Goal: Information Seeking & Learning: Learn about a topic

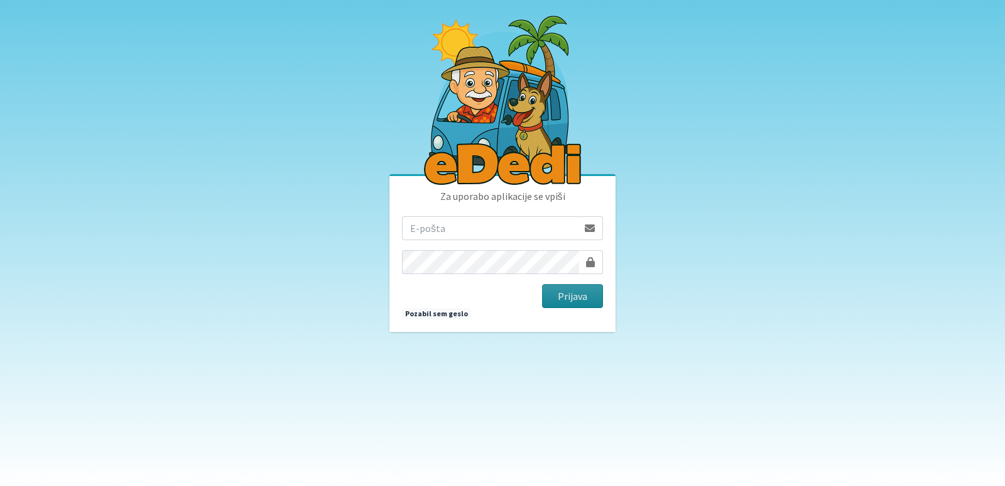
type input "[EMAIL_ADDRESS][DOMAIN_NAME]"
click at [559, 290] on button "Prijava" at bounding box center [572, 296] width 61 height 24
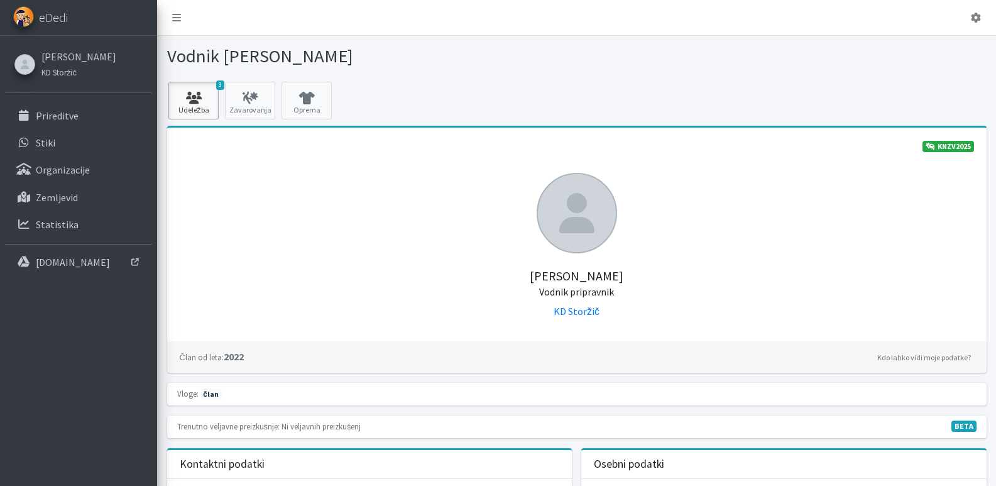
click at [183, 99] on icon at bounding box center [193, 98] width 43 height 13
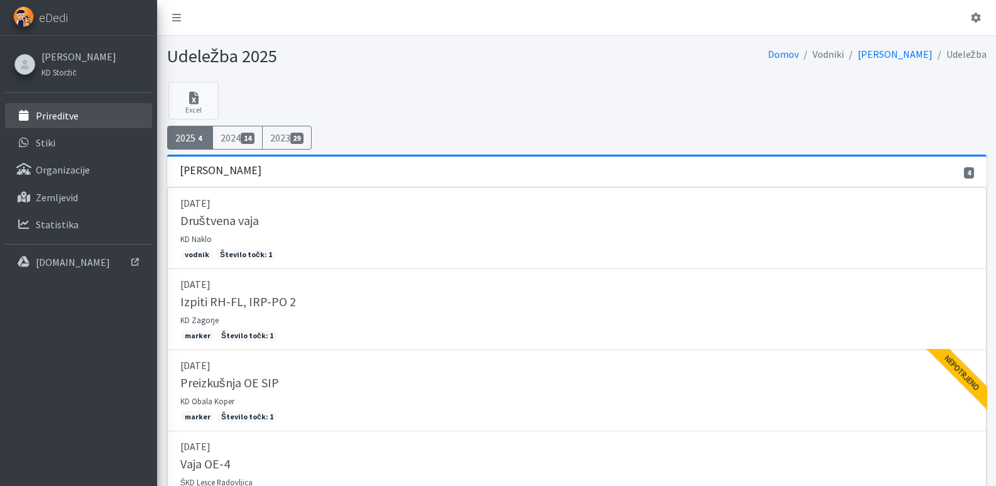
click at [36, 119] on p "Prireditve" at bounding box center [57, 115] width 43 height 13
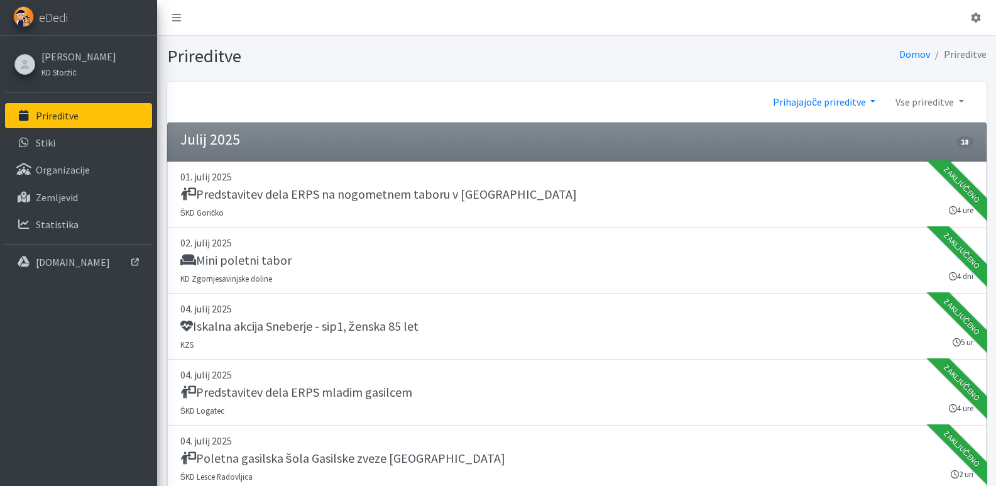
click at [848, 102] on link "Prihajajoče prireditve" at bounding box center [824, 101] width 123 height 25
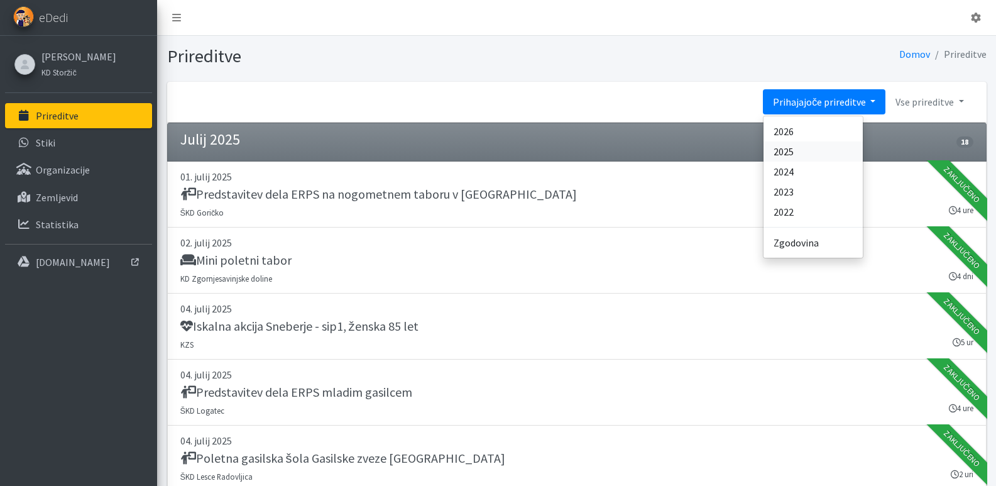
click at [795, 149] on link "2025" at bounding box center [812, 151] width 99 height 20
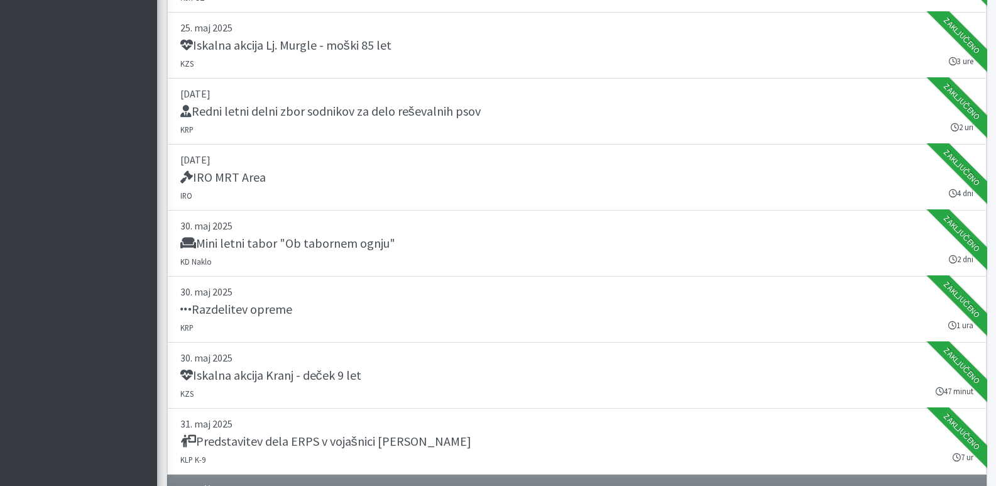
scroll to position [9426, 0]
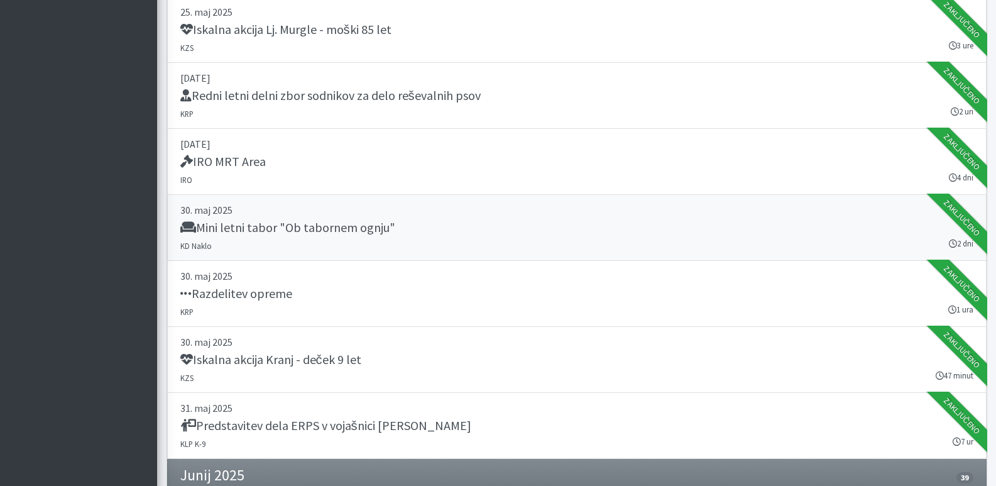
click at [262, 222] on h5 "Mini letni tabor "Ob tabornem ognju"" at bounding box center [287, 227] width 215 height 15
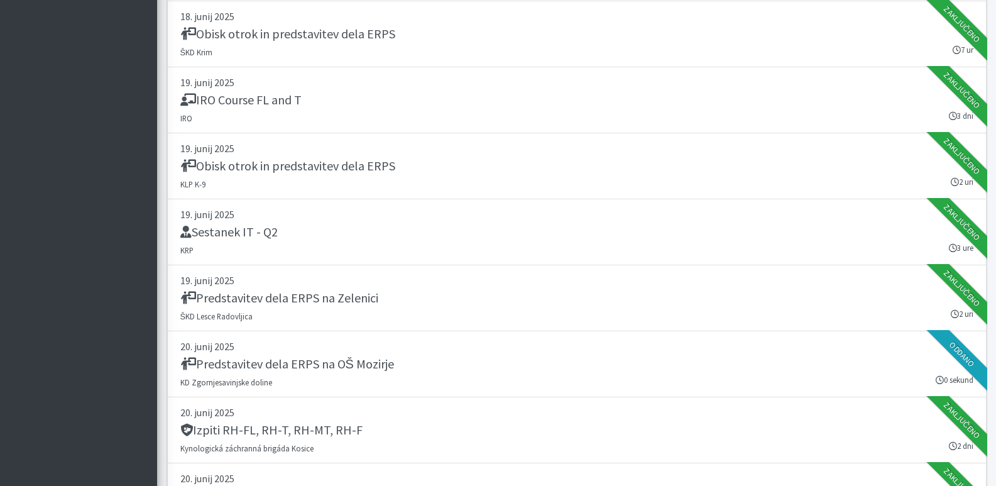
scroll to position [11499, 0]
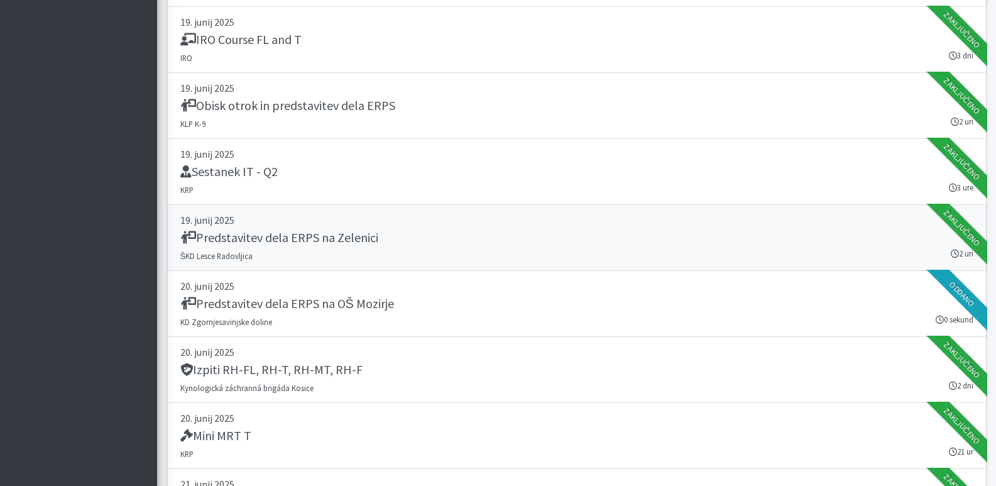
click at [306, 234] on h5 "Predstavitev dela ERPS na Zelenici" at bounding box center [279, 237] width 198 height 15
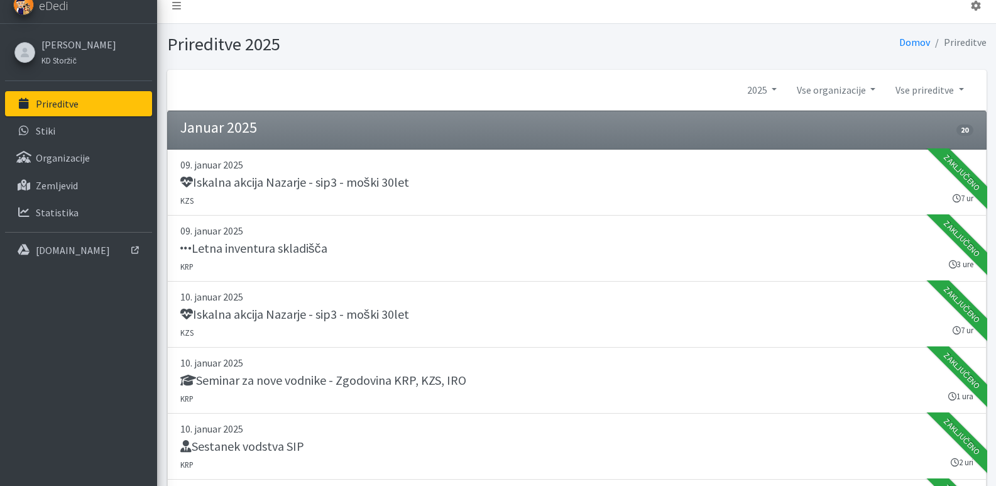
scroll to position [0, 0]
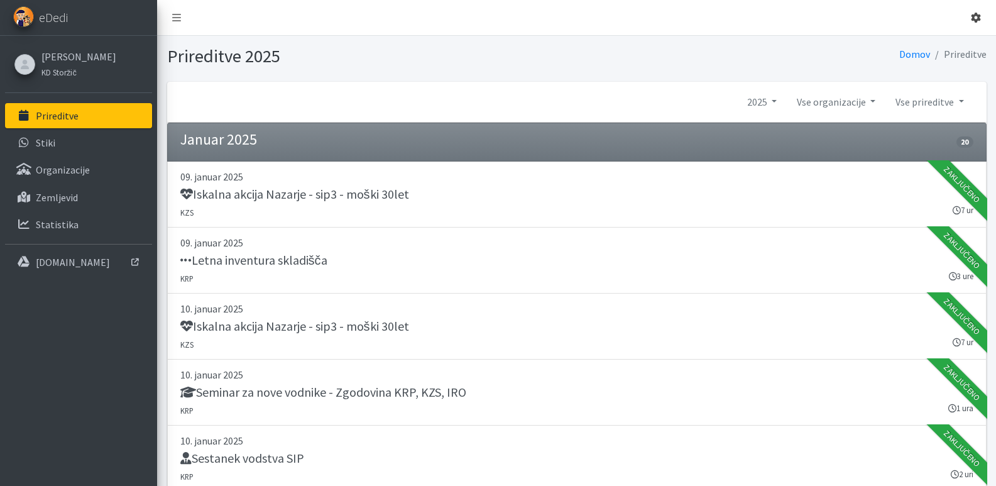
click at [975, 17] on icon at bounding box center [976, 18] width 10 height 10
click at [934, 43] on link "Odjavi se" at bounding box center [940, 47] width 99 height 20
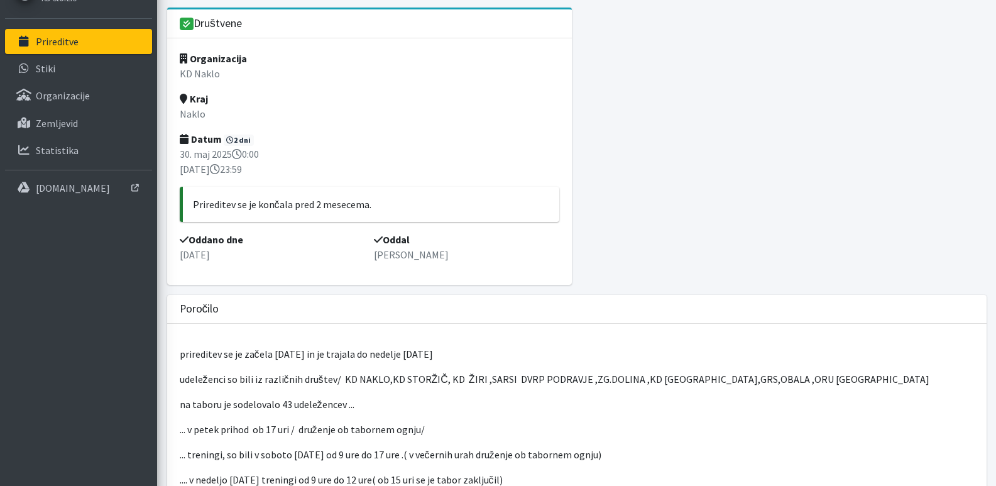
scroll to position [189, 0]
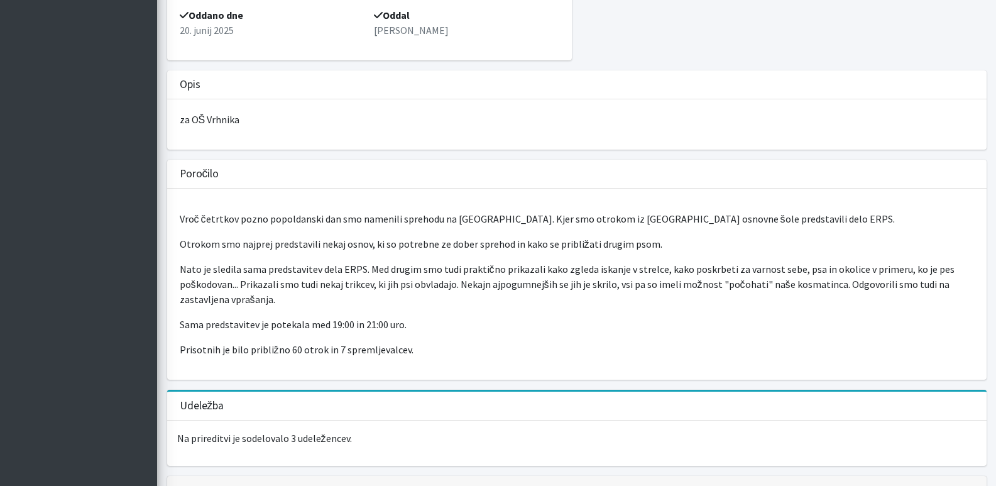
scroll to position [314, 0]
